Goal: Task Accomplishment & Management: Manage account settings

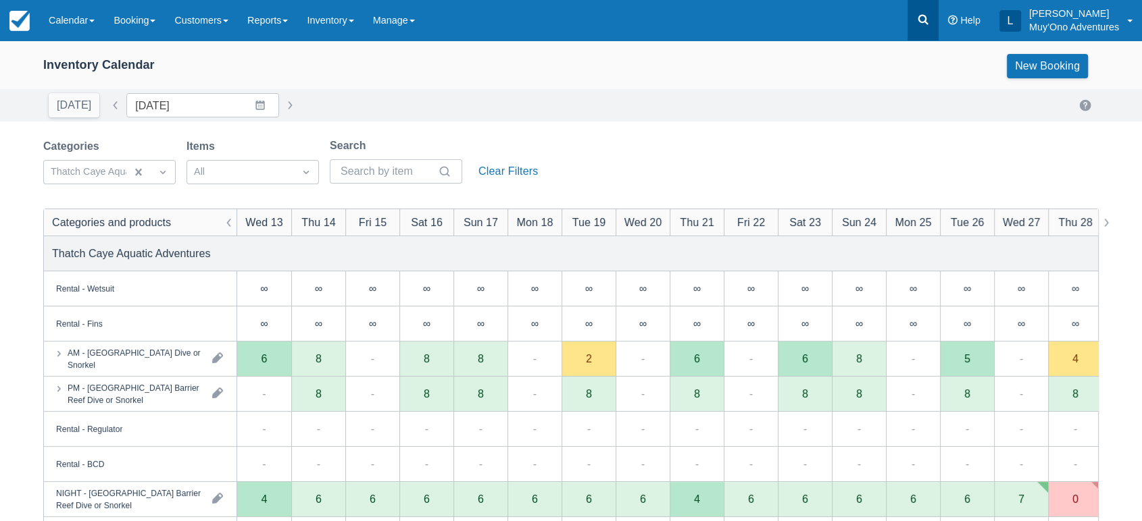
click at [920, 16] on icon at bounding box center [923, 20] width 10 height 10
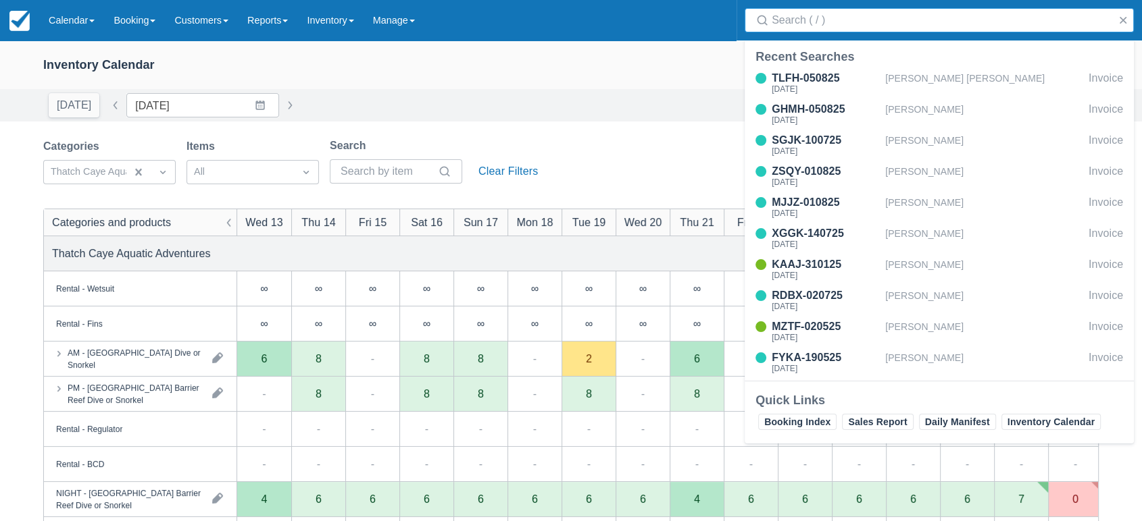
click at [843, 23] on input "Search" at bounding box center [941, 20] width 340 height 24
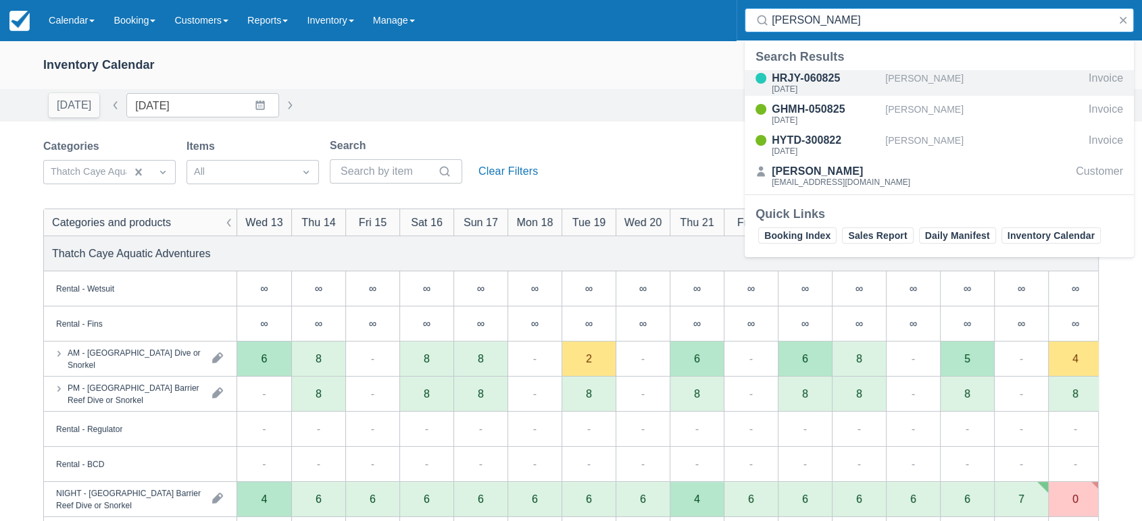
type input "gilliam"
click at [815, 80] on div "HRJY-060825" at bounding box center [825, 78] width 108 height 16
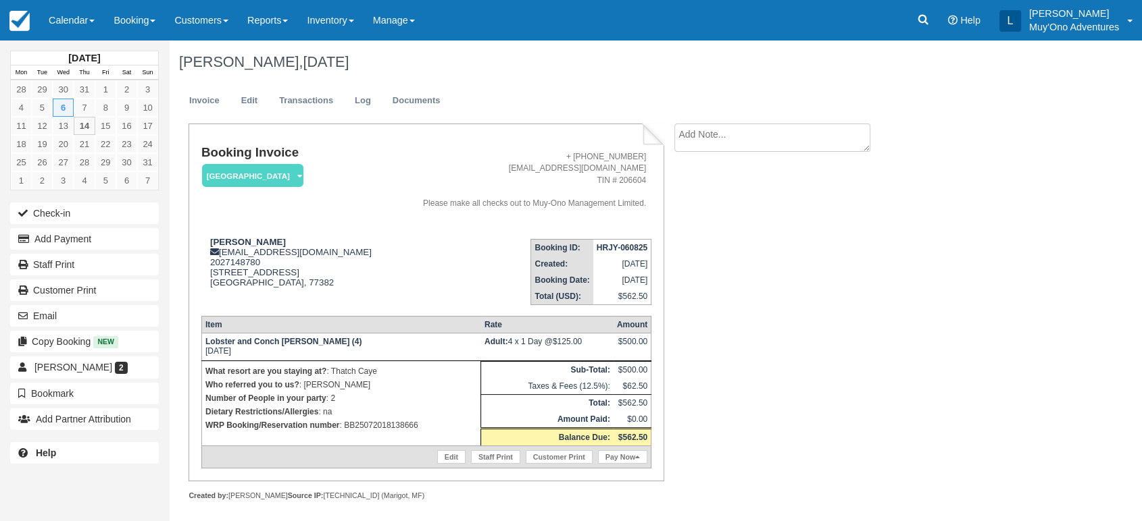
click at [815, 80] on div "Victoria Vega-Gilliam, August 06 2025" at bounding box center [597, 62] width 857 height 43
click at [450, 456] on link "Edit" at bounding box center [451, 458] width 28 height 14
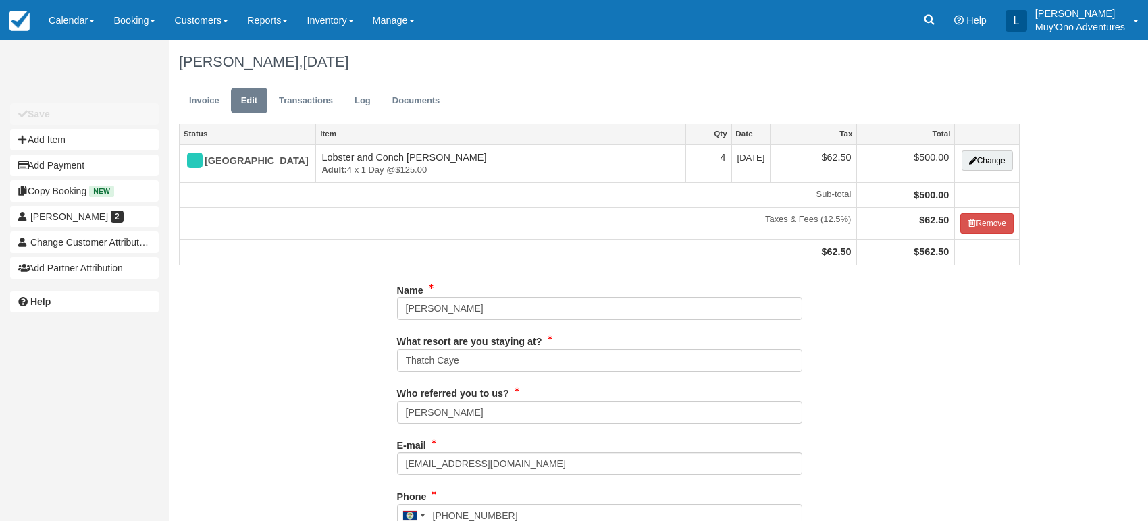
type input "2027148780"
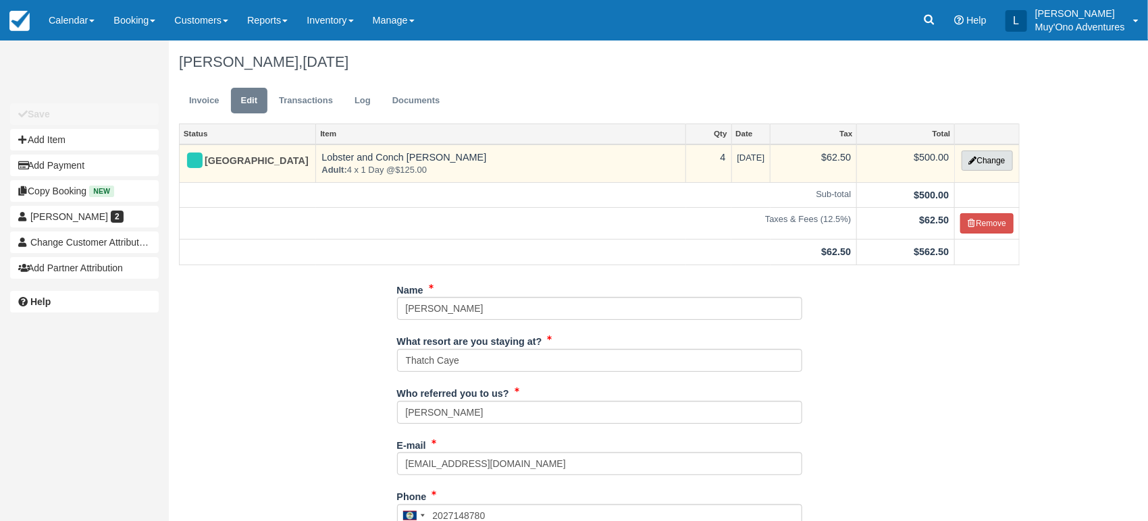
click at [996, 164] on button "Change" at bounding box center [987, 161] width 51 height 20
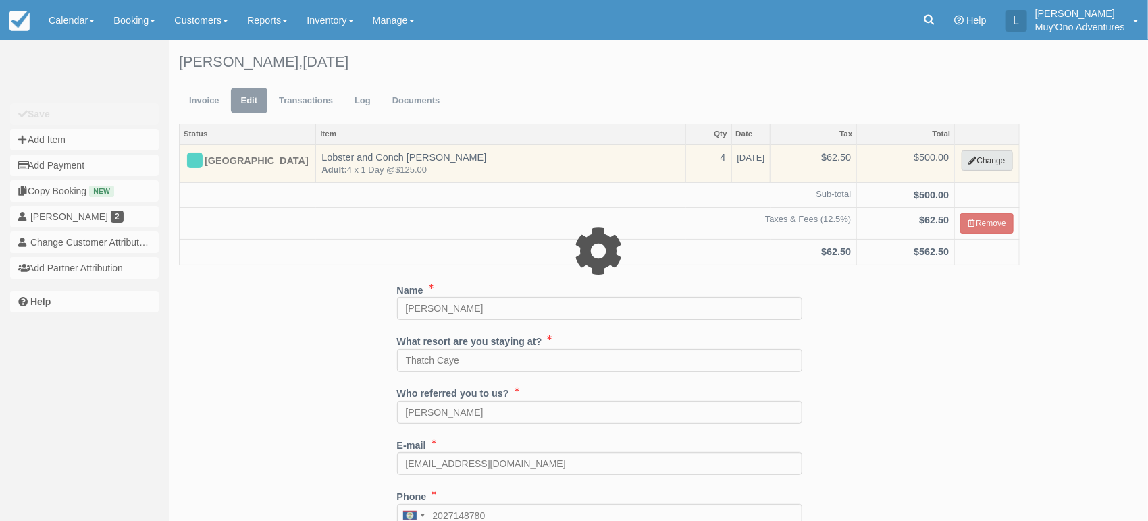
select select "64"
type input "500.00"
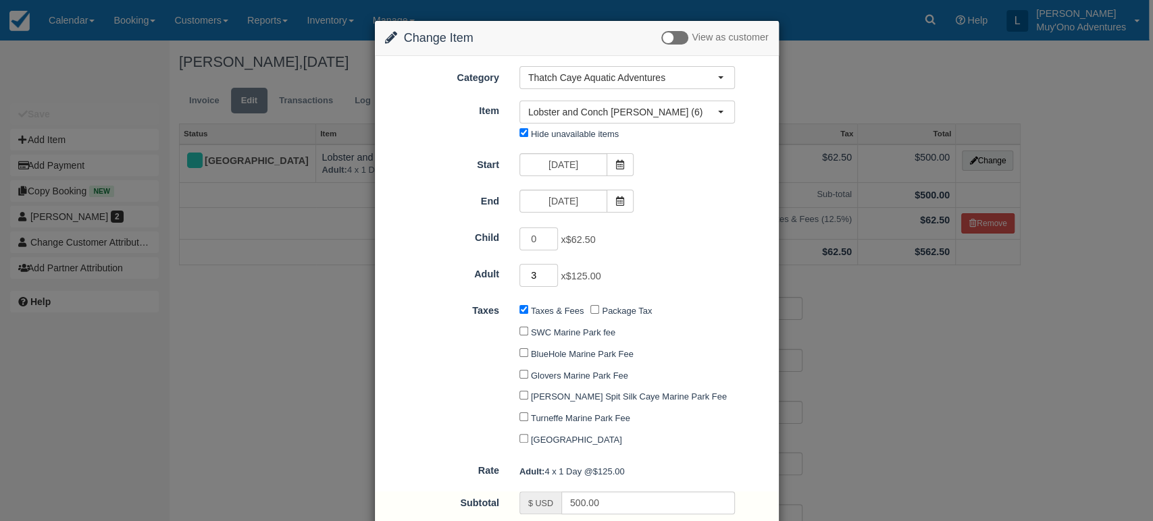
click at [551, 279] on input "3" at bounding box center [538, 275] width 39 height 23
type input "2"
click at [551, 279] on input "2" at bounding box center [538, 275] width 39 height 23
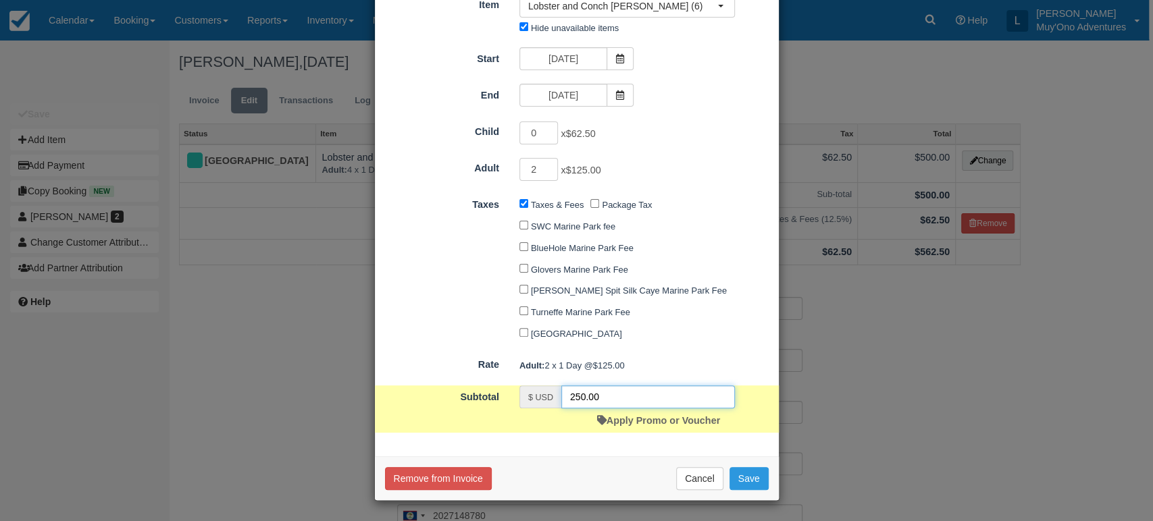
click at [606, 395] on input "250.00" at bounding box center [648, 397] width 174 height 23
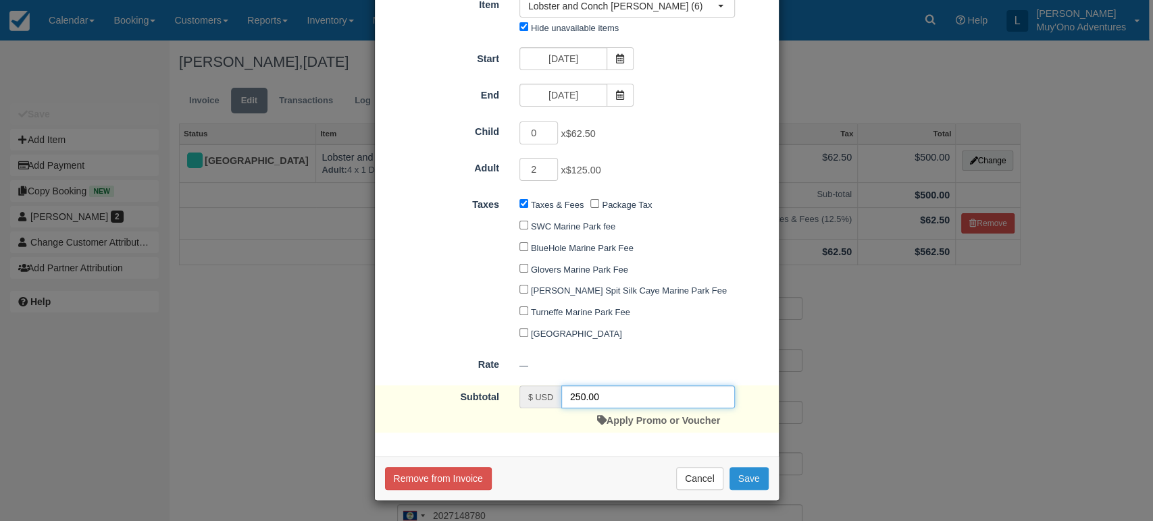
type input "250.00"
click at [748, 476] on button "Save" at bounding box center [749, 478] width 39 height 23
checkbox input "false"
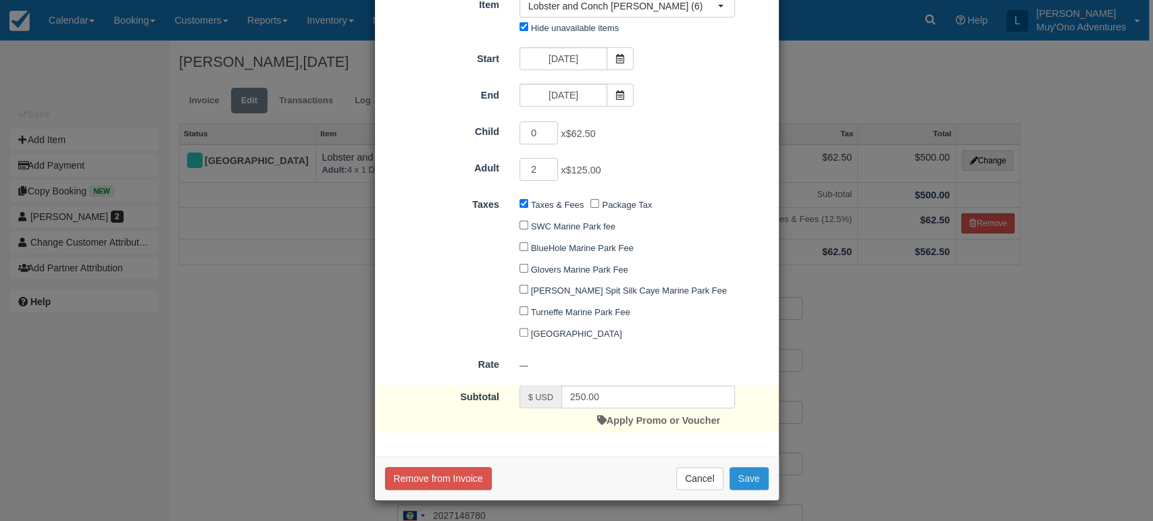
checkbox input "false"
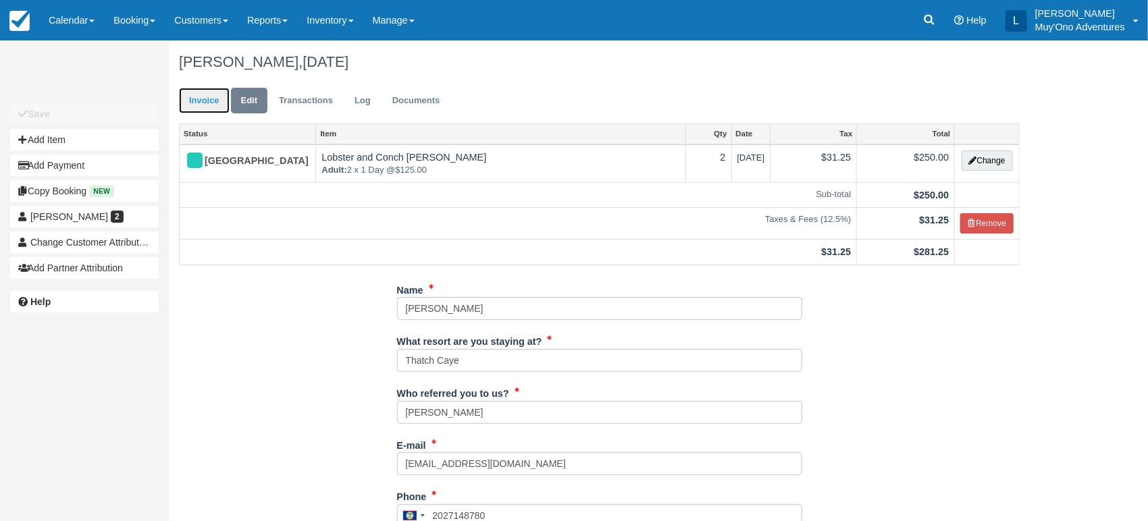
click at [216, 101] on link "Invoice" at bounding box center [204, 101] width 51 height 26
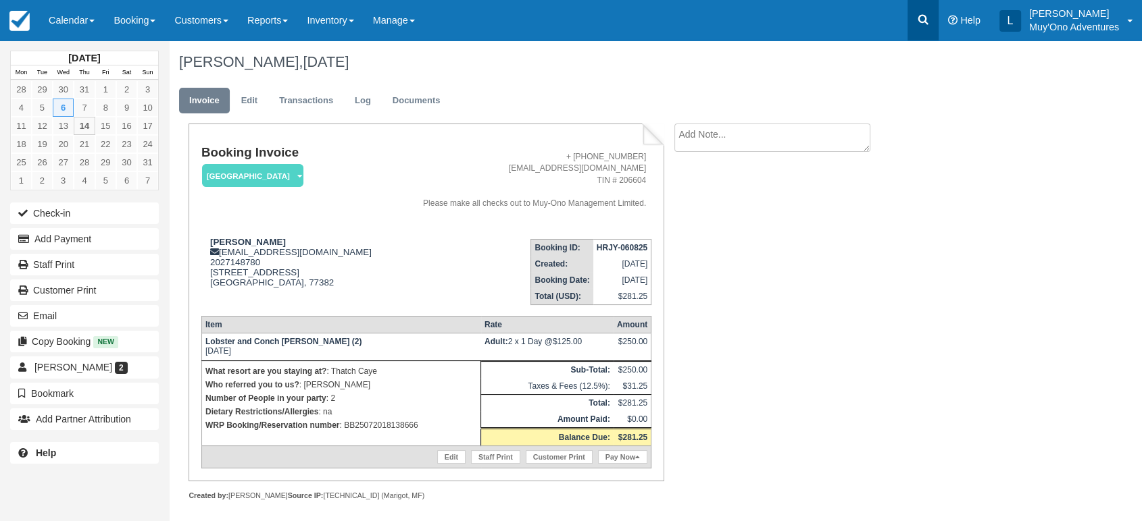
click at [936, 22] on link at bounding box center [922, 20] width 31 height 41
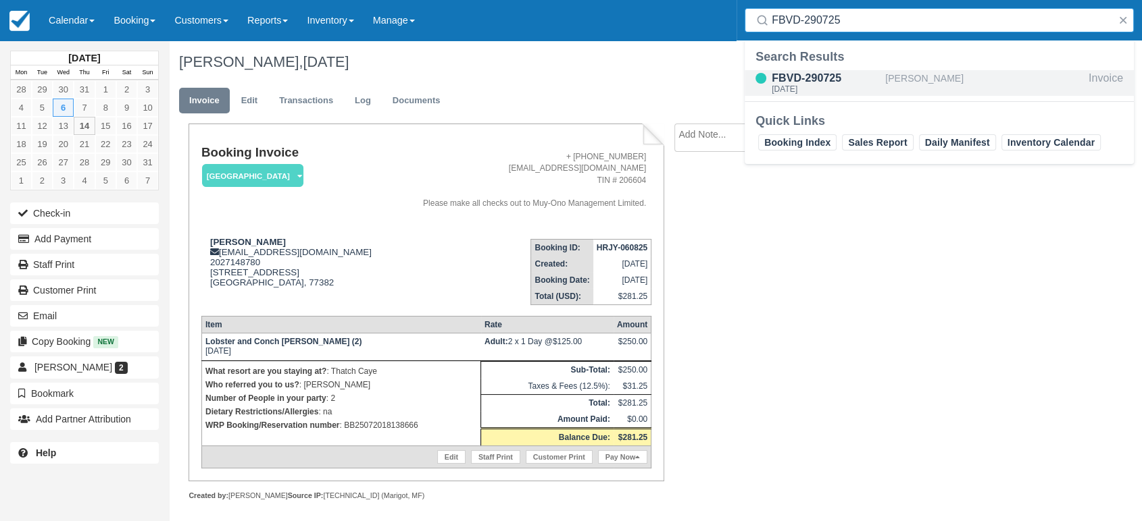
type input "FBVD-290725"
click at [801, 75] on div "FBVD-290725" at bounding box center [825, 78] width 108 height 16
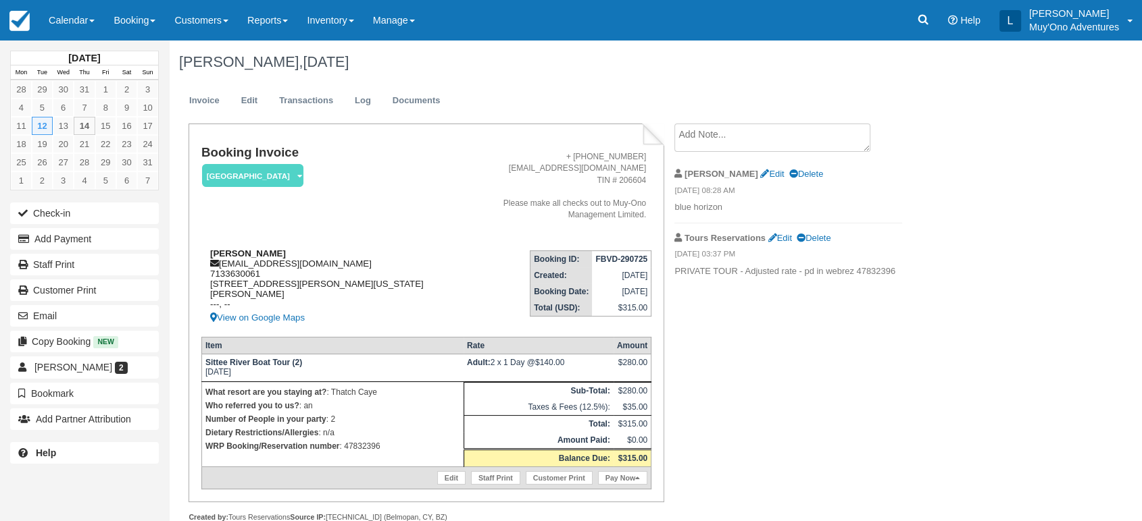
scroll to position [28, 0]
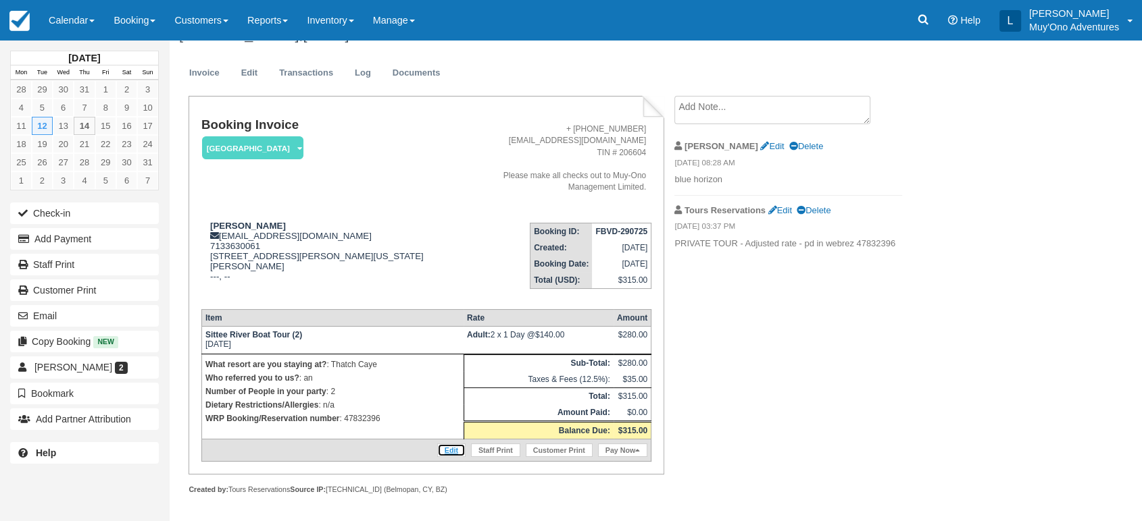
click at [454, 447] on link "Edit" at bounding box center [451, 451] width 28 height 14
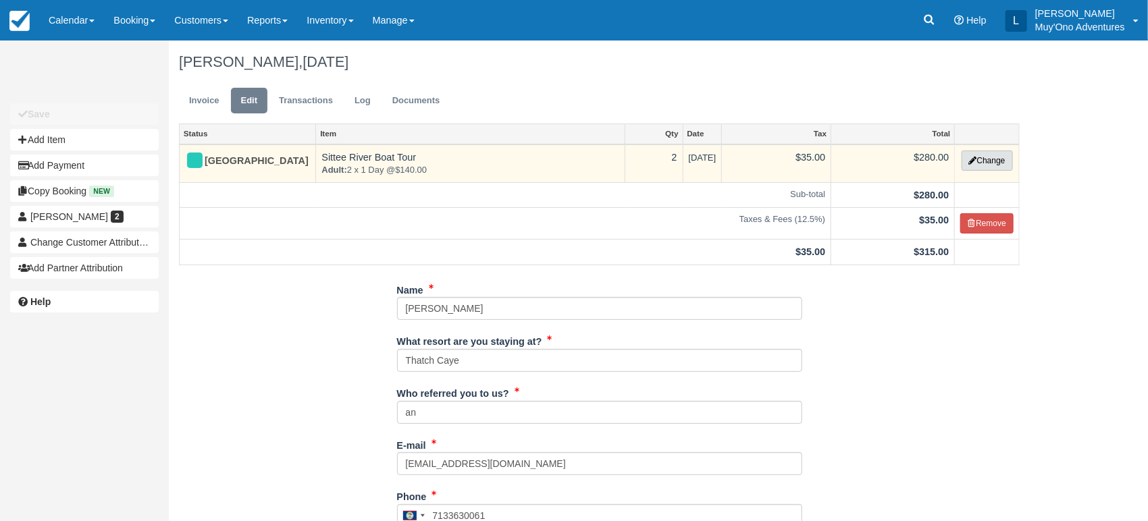
click at [984, 157] on button "Change" at bounding box center [987, 161] width 51 height 20
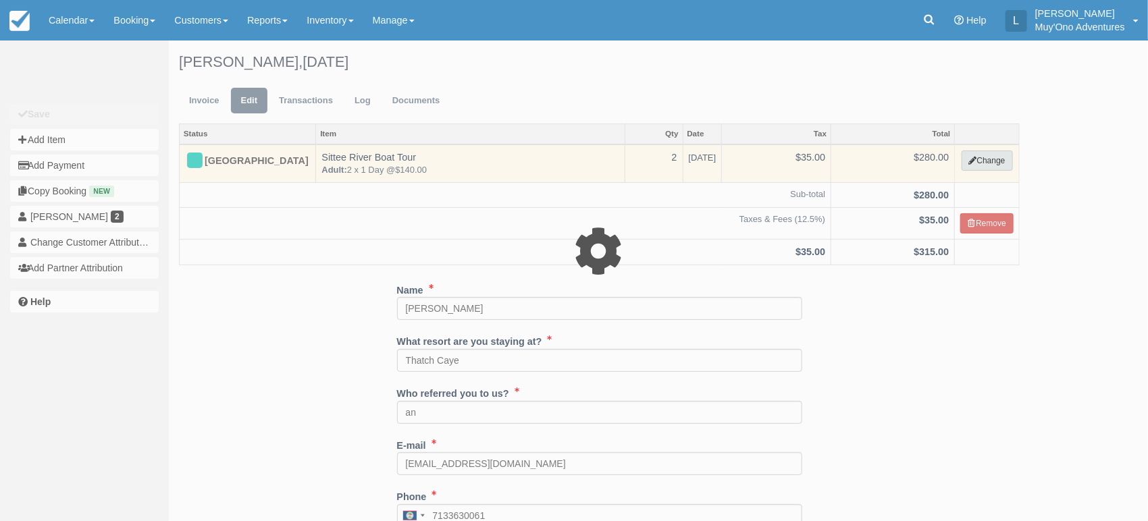
select select "64"
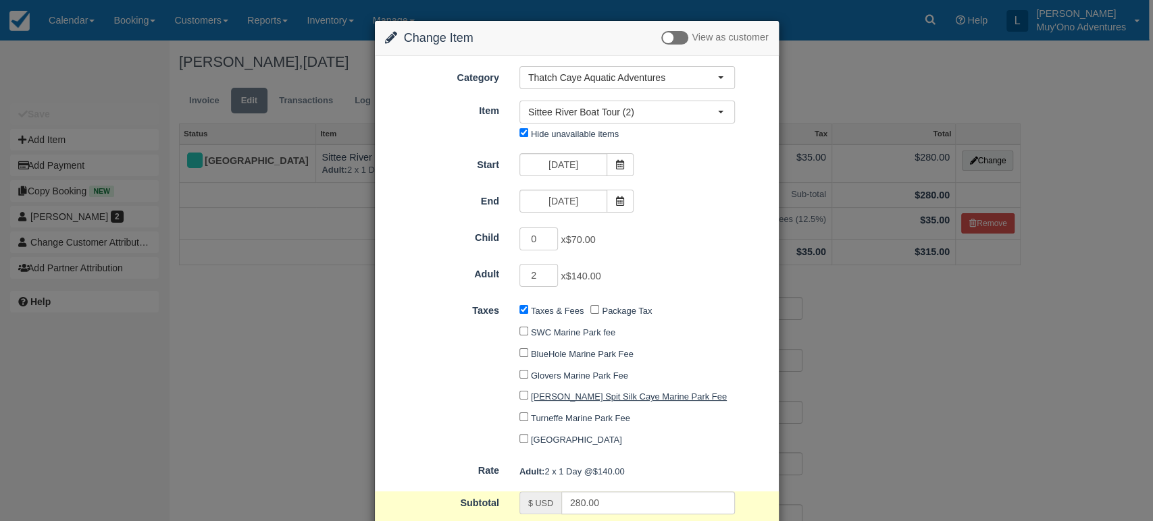
scroll to position [109, 0]
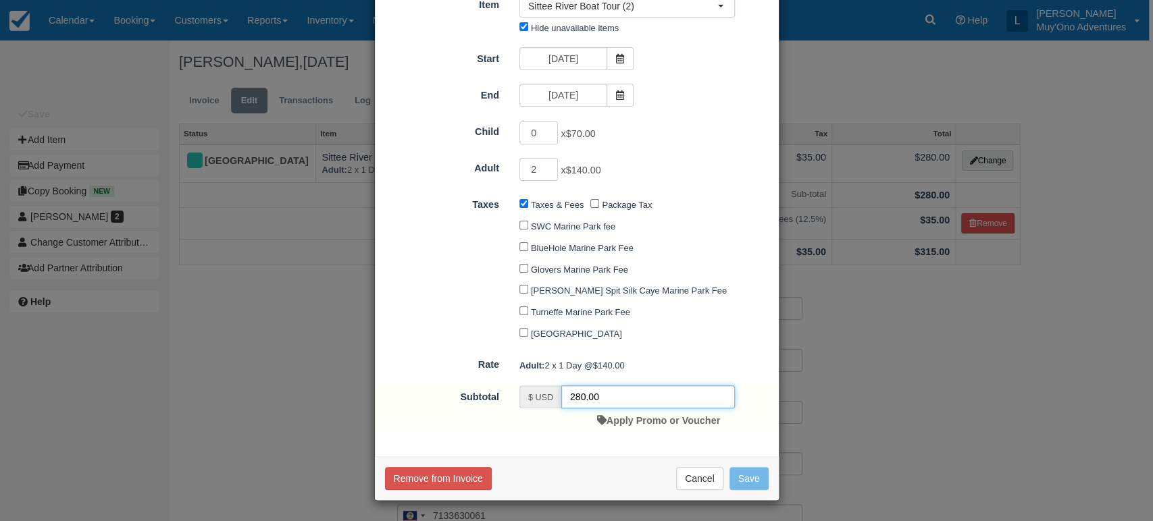
click at [632, 395] on input "280.00" at bounding box center [648, 397] width 174 height 23
type input "2"
type input "515.00"
click at [735, 474] on button "Save" at bounding box center [749, 478] width 39 height 23
checkbox input "false"
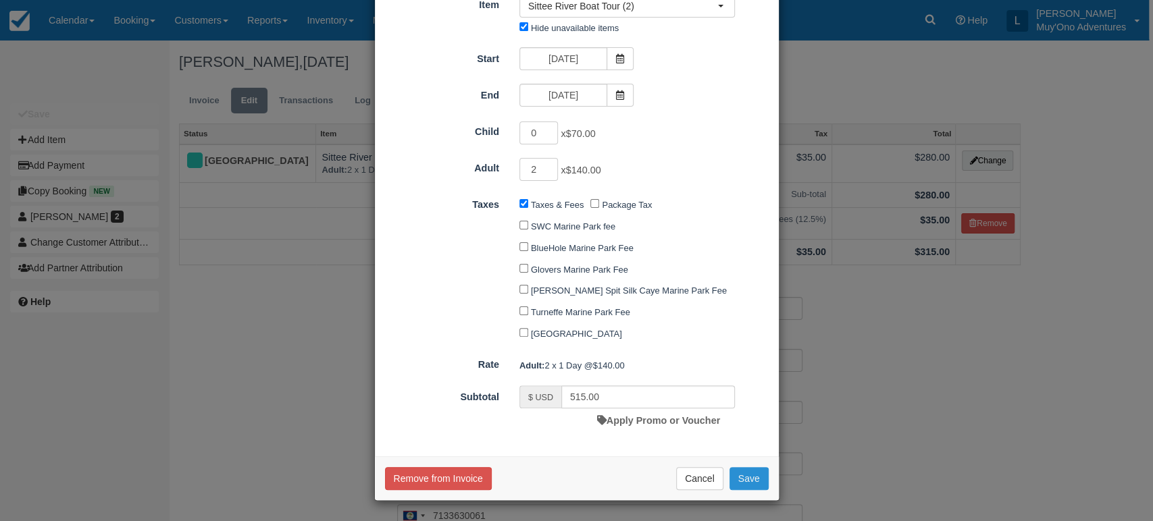
checkbox input "false"
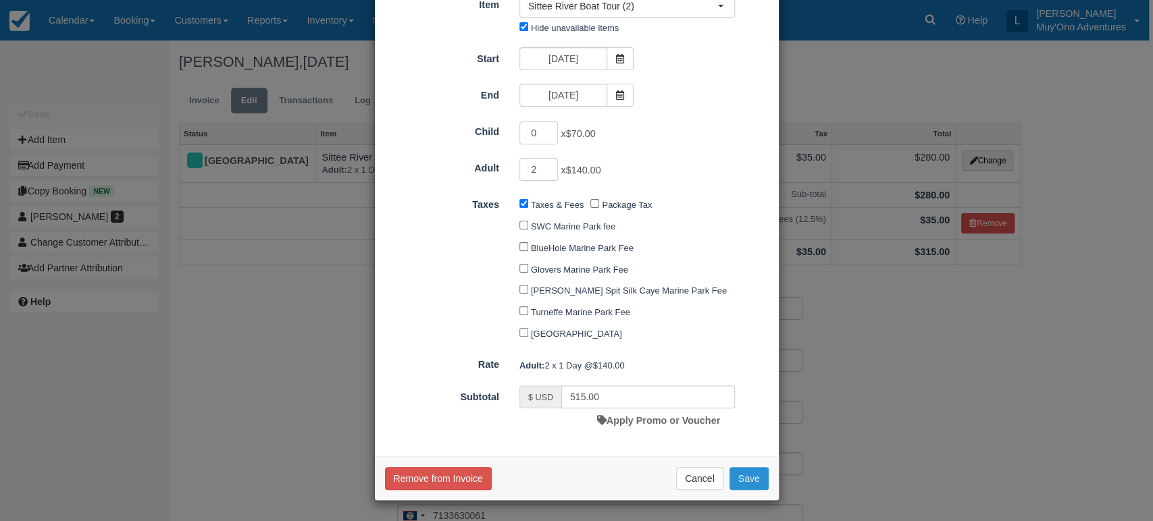
checkbox input "false"
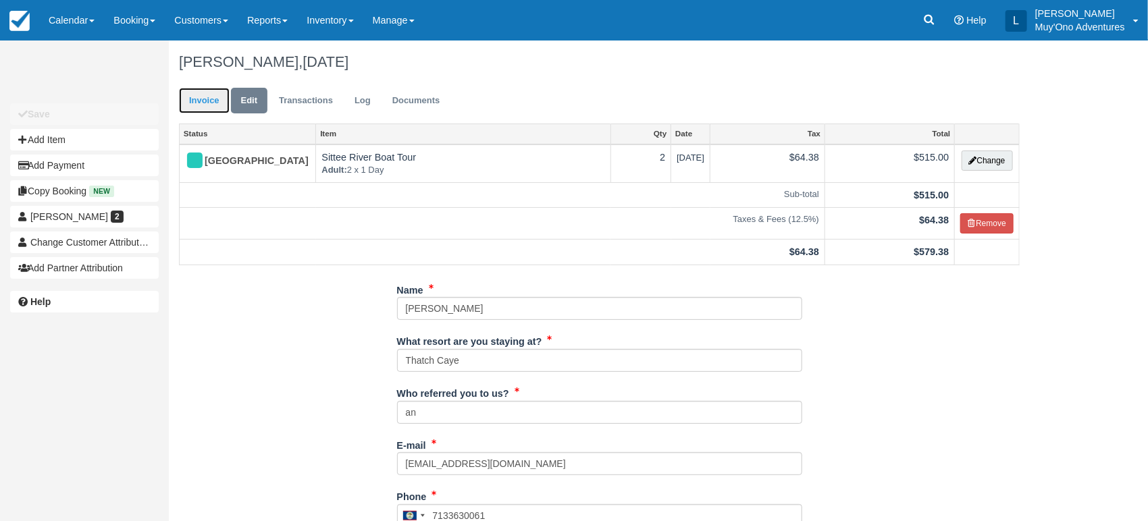
click at [214, 103] on link "Invoice" at bounding box center [204, 101] width 51 height 26
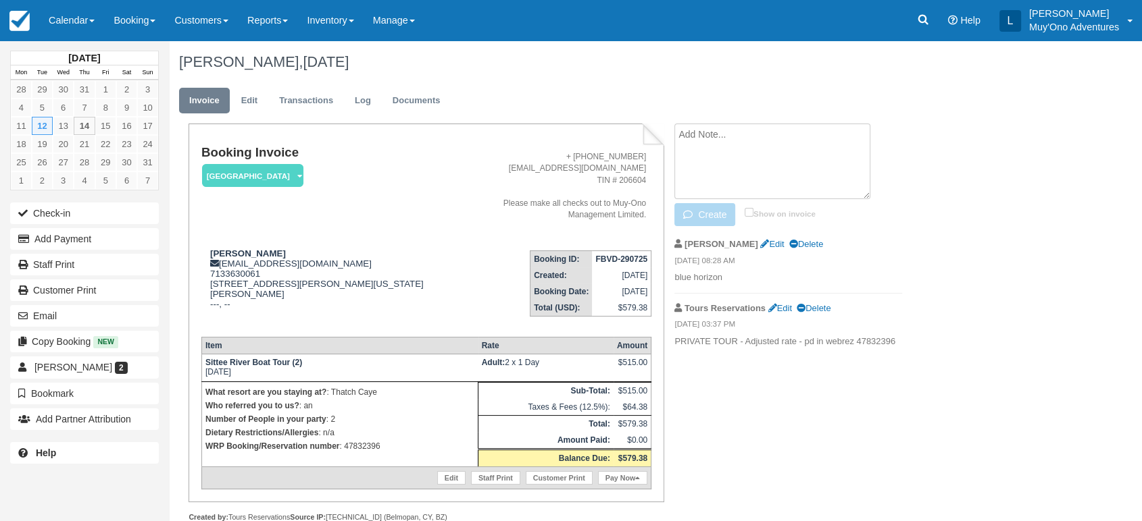
click at [709, 144] on textarea at bounding box center [772, 162] width 196 height 76
type textarea "private tour"
click at [709, 218] on button "Create" at bounding box center [704, 214] width 61 height 23
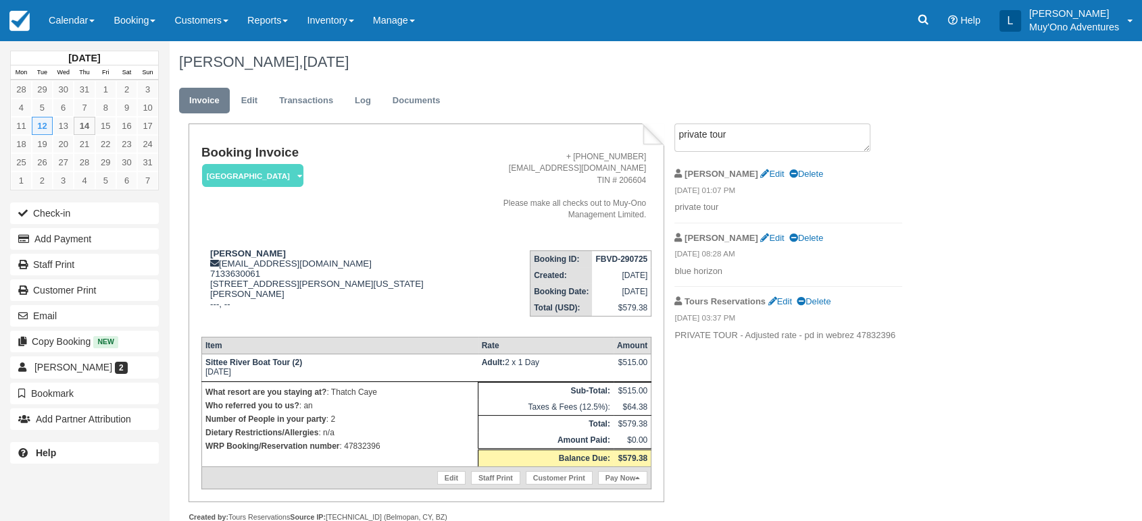
scroll to position [28, 0]
